Goal: Obtain resource: Download file/media

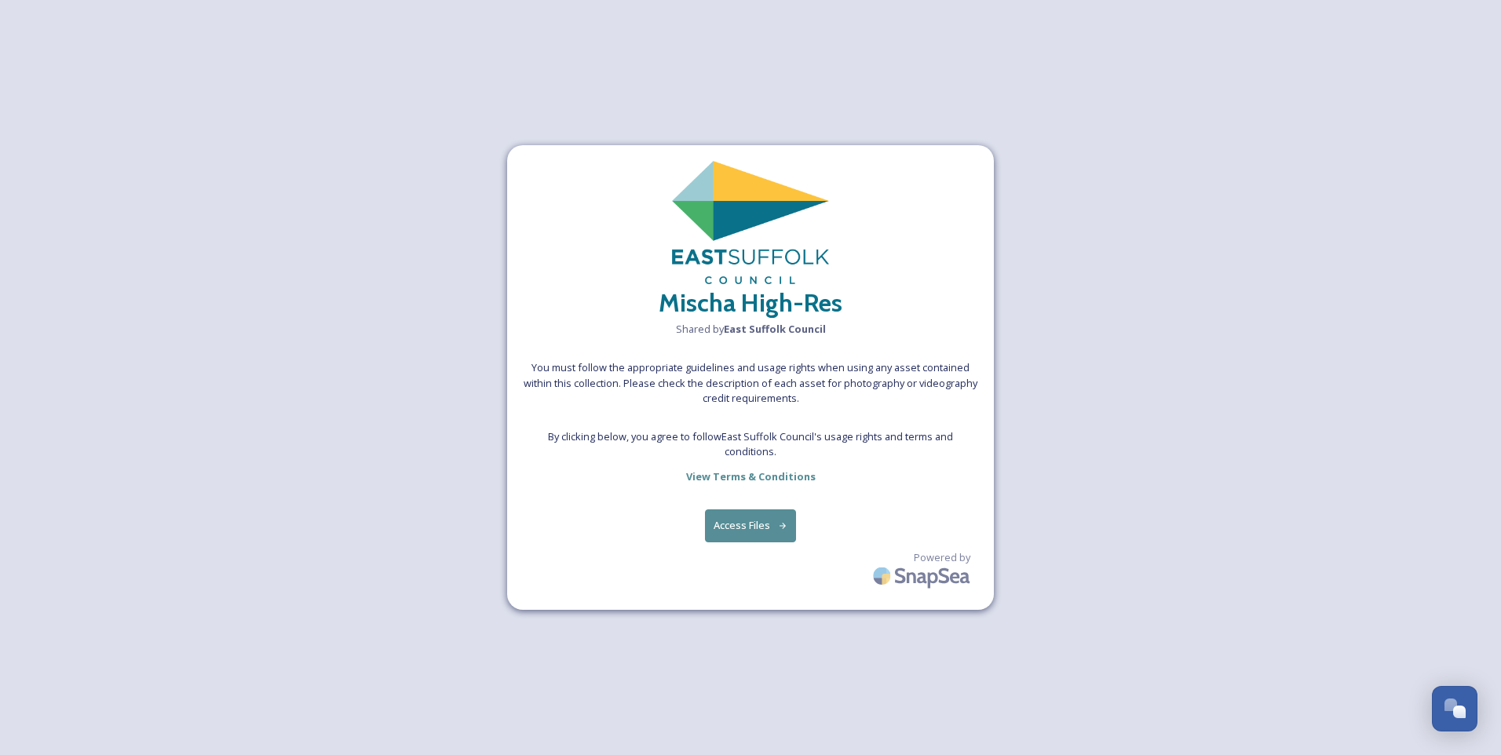
click at [766, 526] on button "Access Files" at bounding box center [751, 526] width 92 height 32
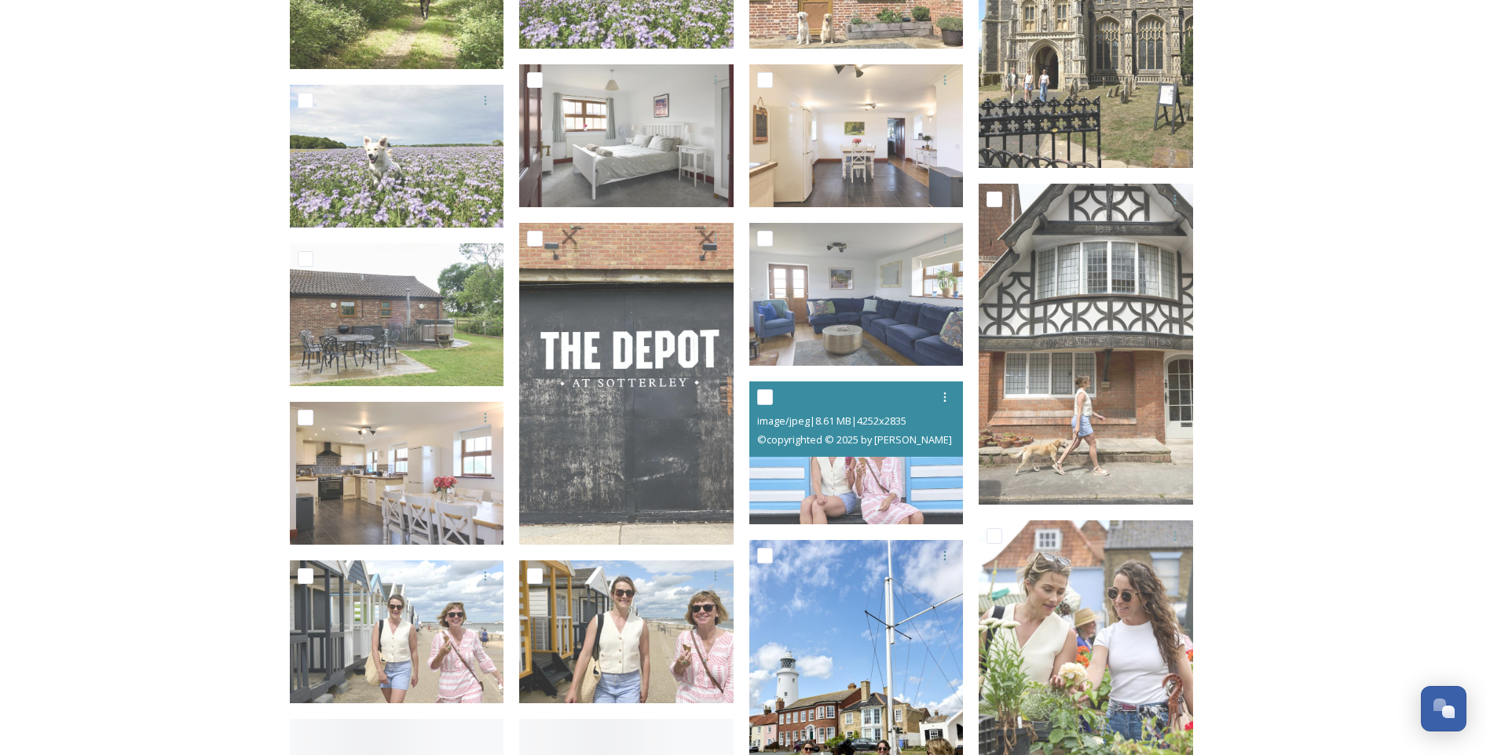
scroll to position [7931, 0]
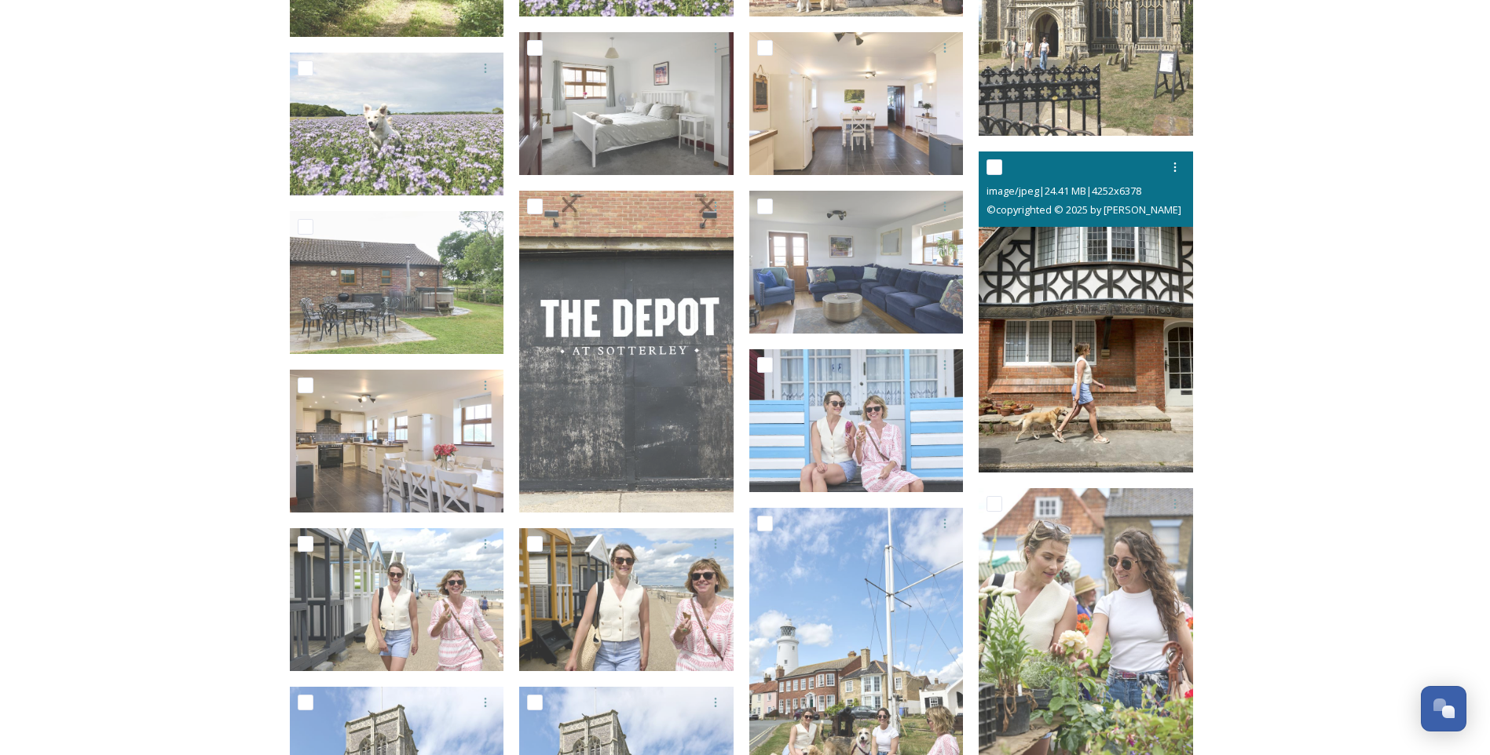
click at [1066, 405] on img at bounding box center [1085, 313] width 214 height 322
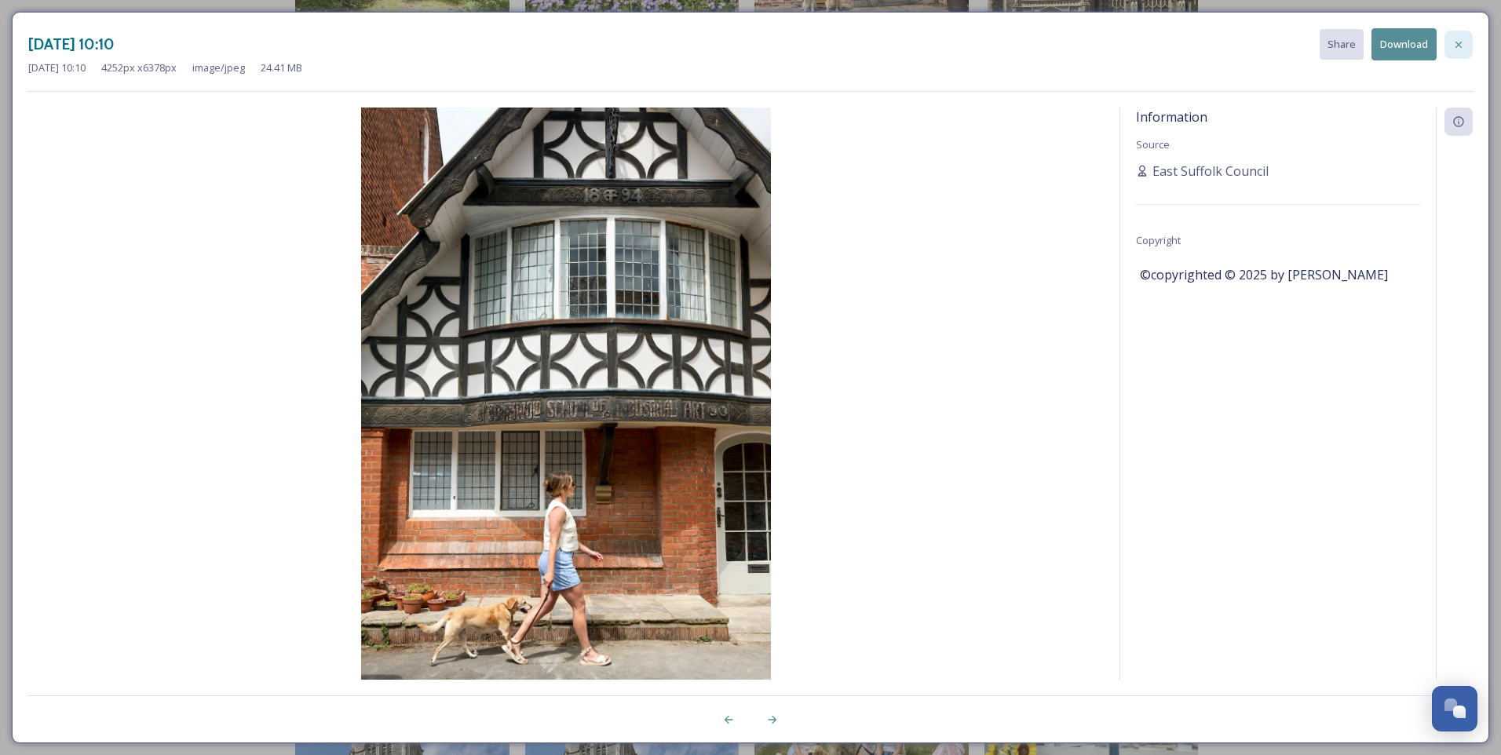
click at [1462, 44] on icon at bounding box center [1459, 44] width 13 height 13
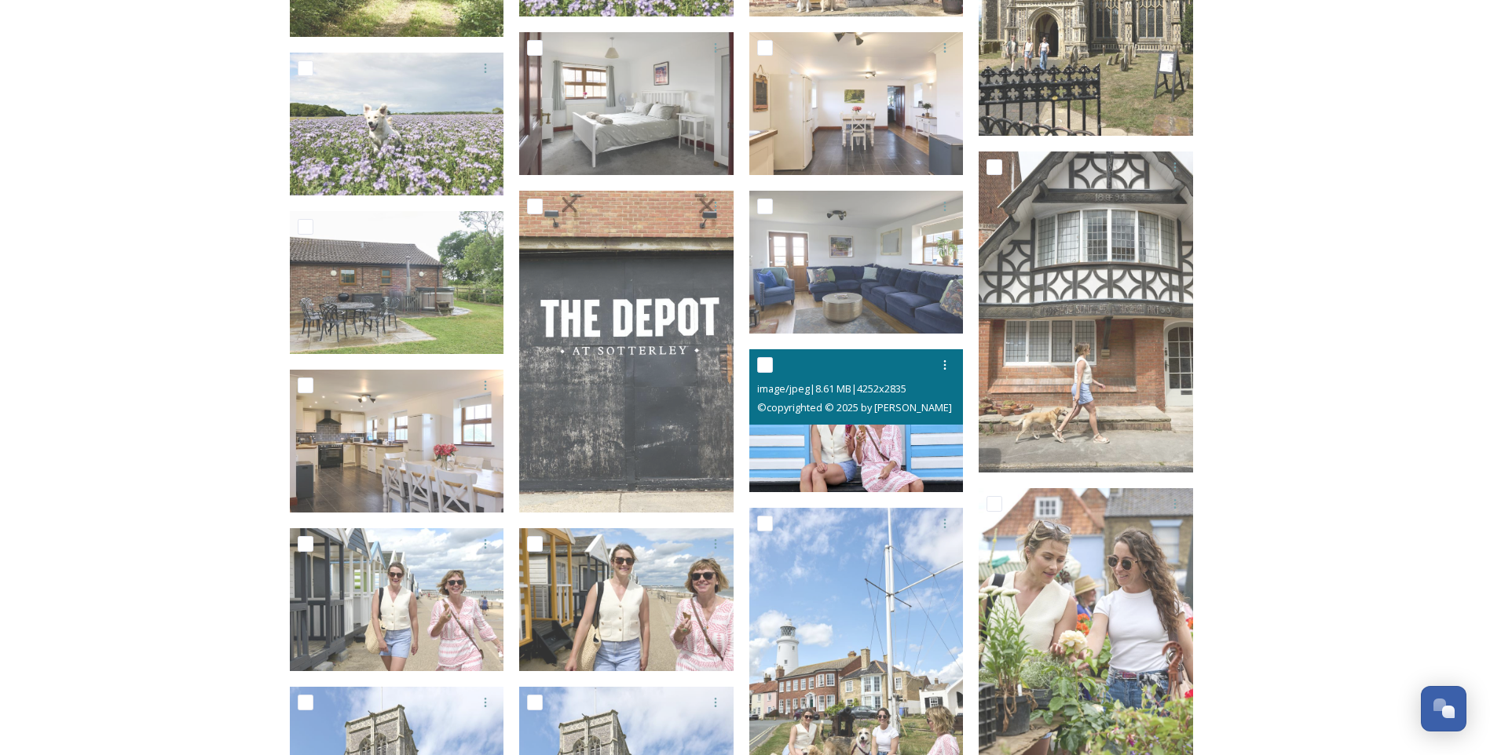
click at [840, 443] on img at bounding box center [856, 420] width 214 height 143
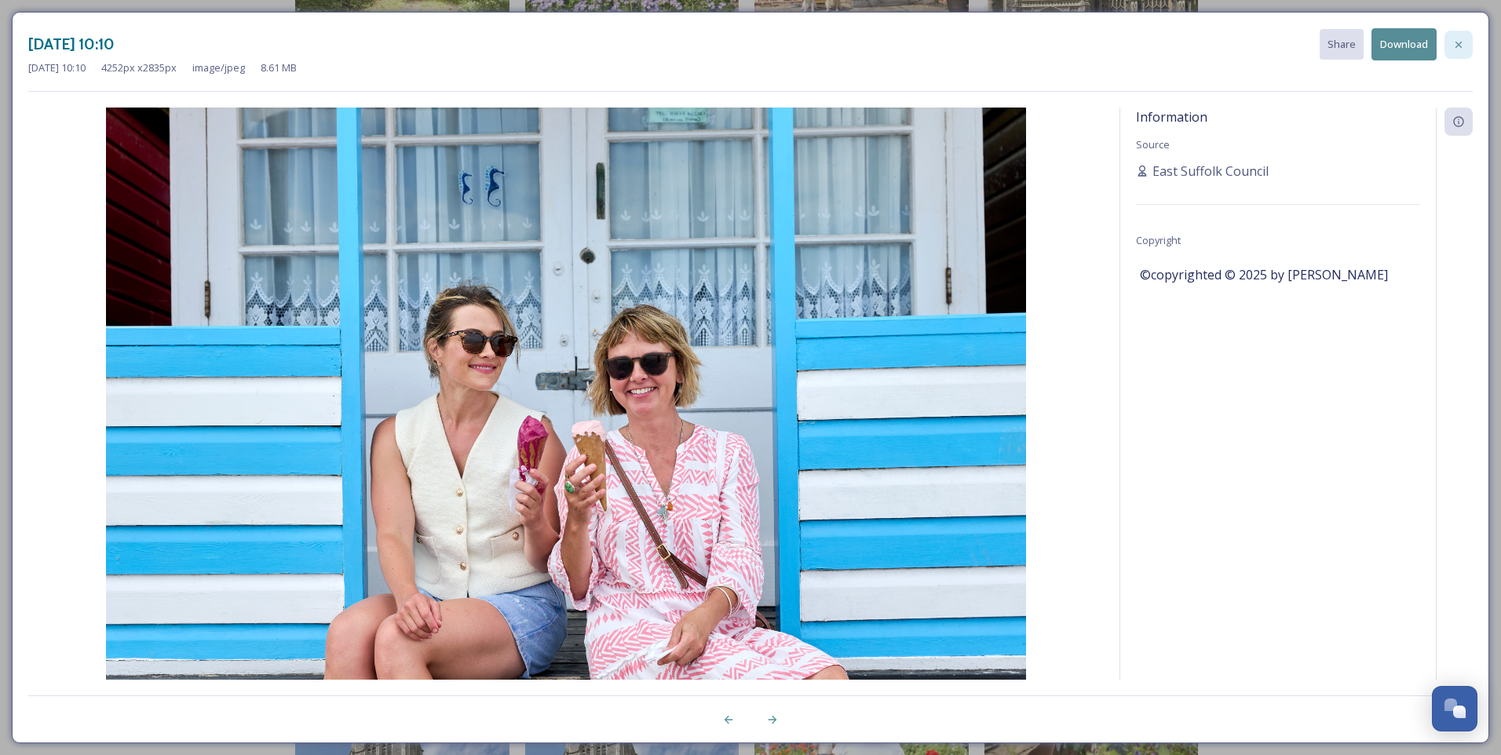
click at [1453, 42] on div at bounding box center [1459, 45] width 28 height 28
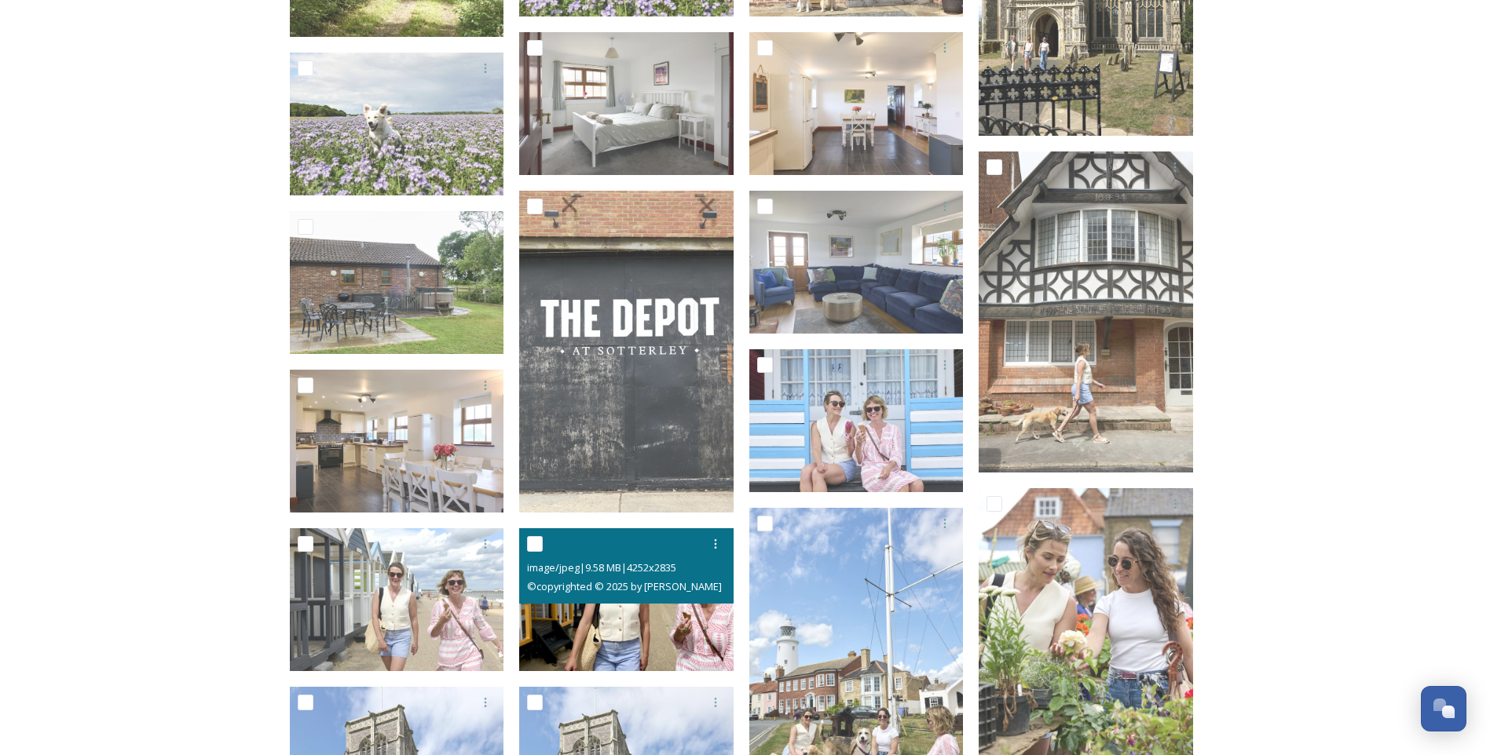
click at [624, 623] on img at bounding box center [626, 599] width 214 height 143
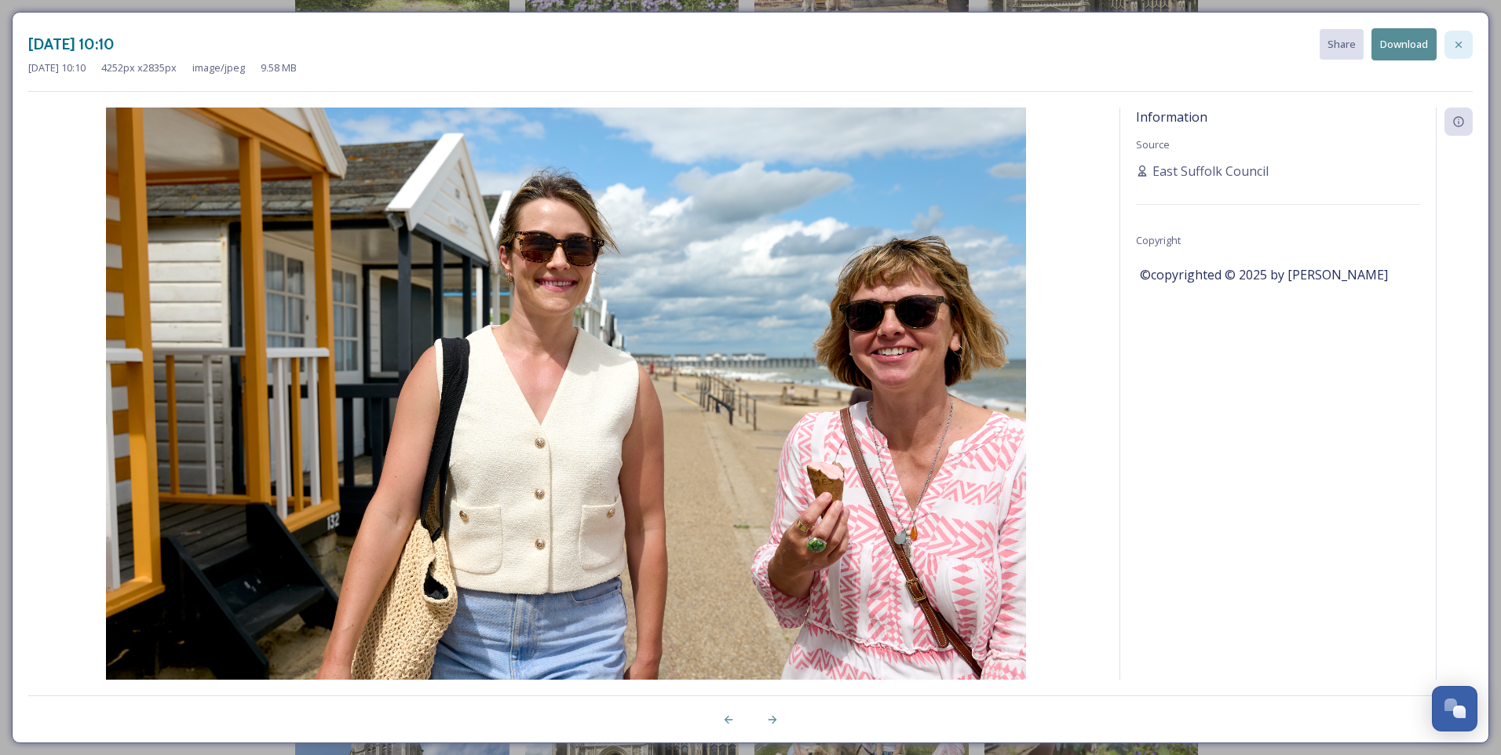
click at [1459, 43] on icon at bounding box center [1459, 44] width 13 height 13
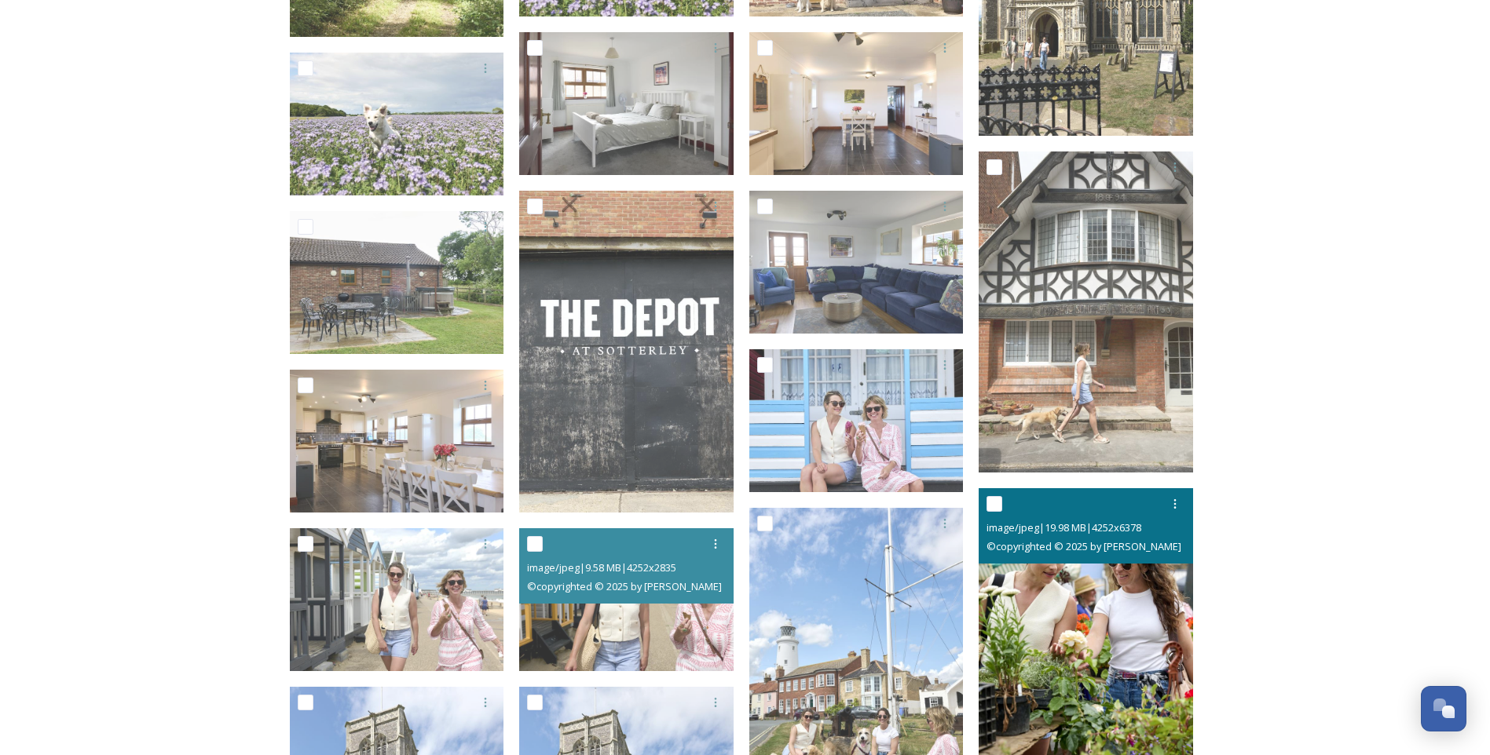
click at [1119, 589] on img at bounding box center [1085, 649] width 214 height 322
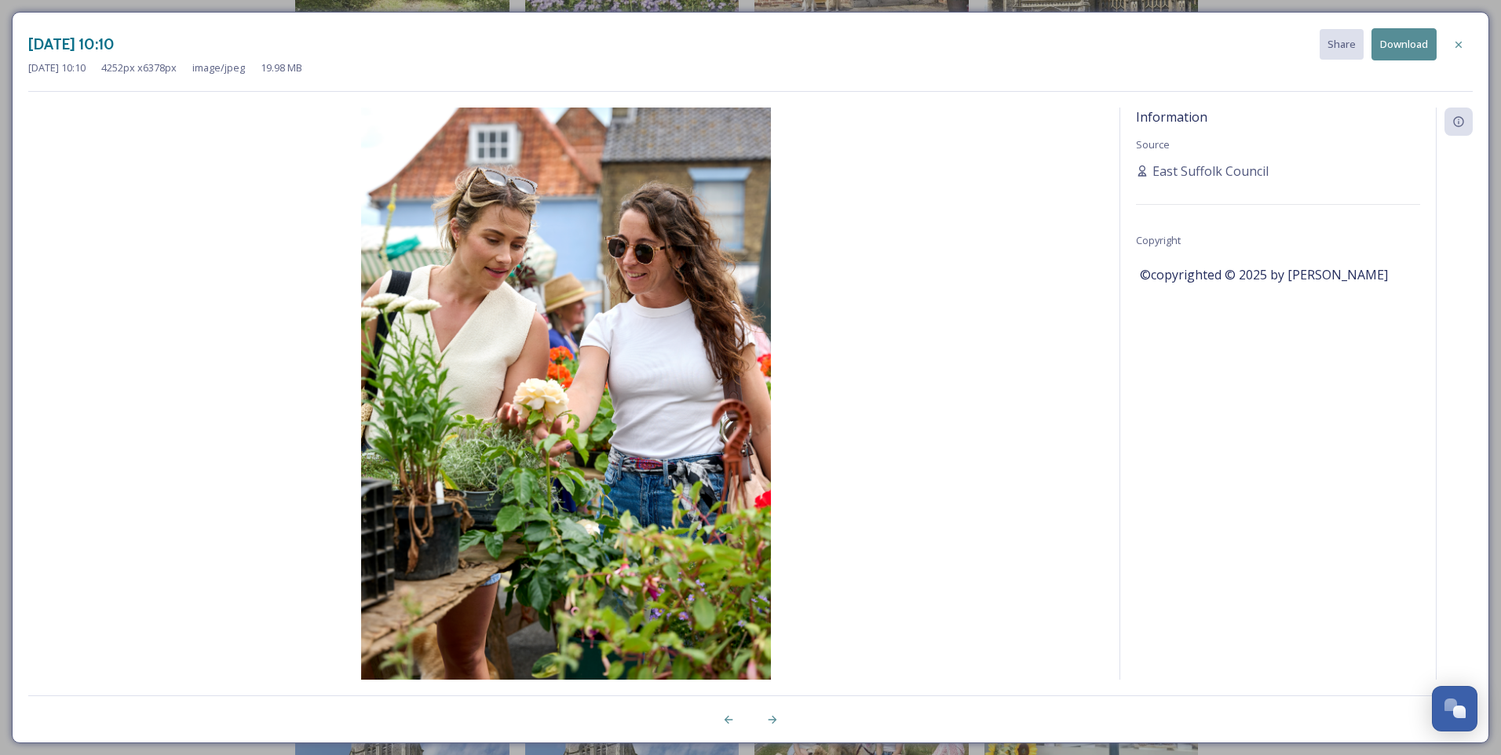
click at [1458, 46] on icon at bounding box center [1459, 44] width 13 height 13
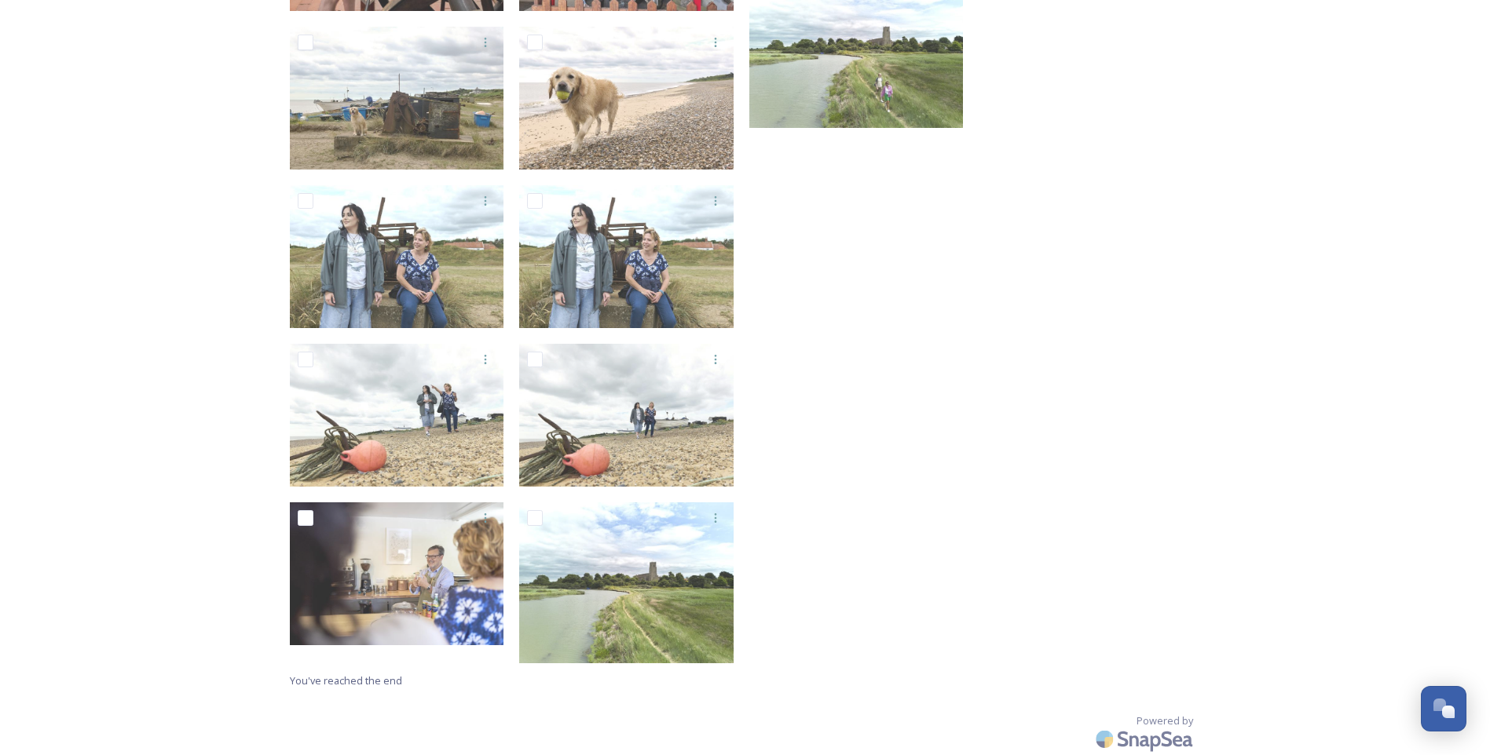
scroll to position [11881, 0]
